Goal: Information Seeking & Learning: Understand process/instructions

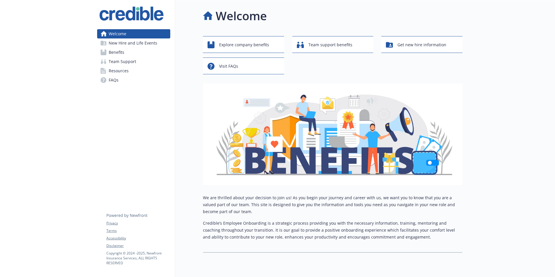
click at [122, 51] on span "Benefits" at bounding box center [117, 52] width 16 height 9
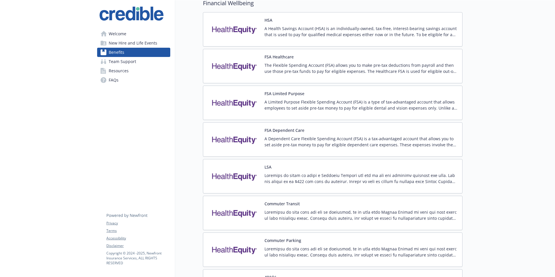
click at [283, 136] on p "A Dependent Care Flexible Spending Account (FSA) is a tax-advantaged account th…" at bounding box center [360, 141] width 193 height 12
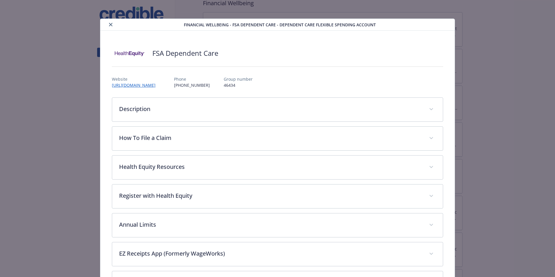
scroll to position [17, 0]
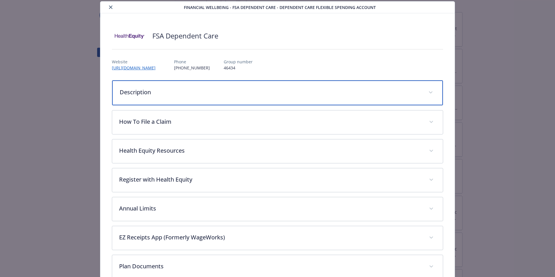
click at [430, 93] on icon "details for plan Financial Wellbeing - FSA Dependent Care - Dependent Care Flex…" at bounding box center [430, 92] width 3 height 2
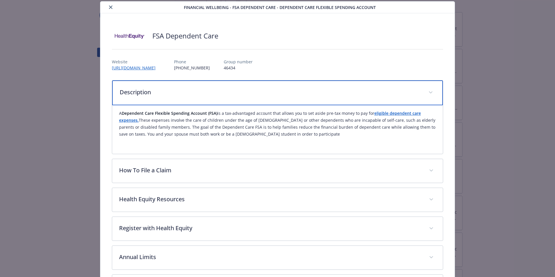
click at [430, 93] on icon "details for plan Financial Wellbeing - FSA Dependent Care - Dependent Care Flex…" at bounding box center [430, 92] width 3 height 2
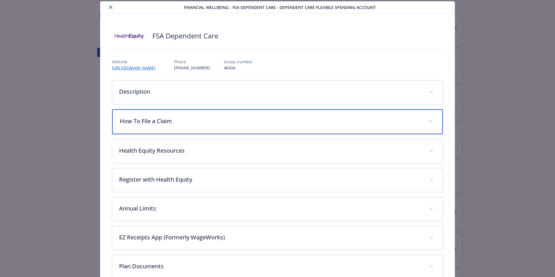
click at [432, 120] on span "details for plan Financial Wellbeing - FSA Dependent Care - Dependent Care Flex…" at bounding box center [430, 121] width 9 height 9
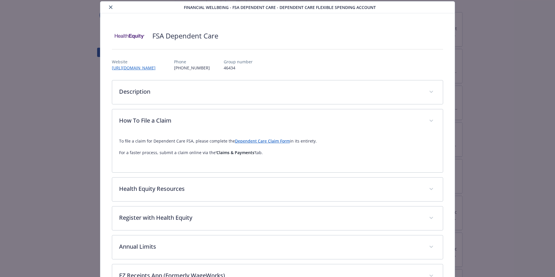
click at [264, 141] on link "Dependent Care Claim Form" at bounding box center [262, 140] width 55 height 5
